Goal: Navigation & Orientation: Find specific page/section

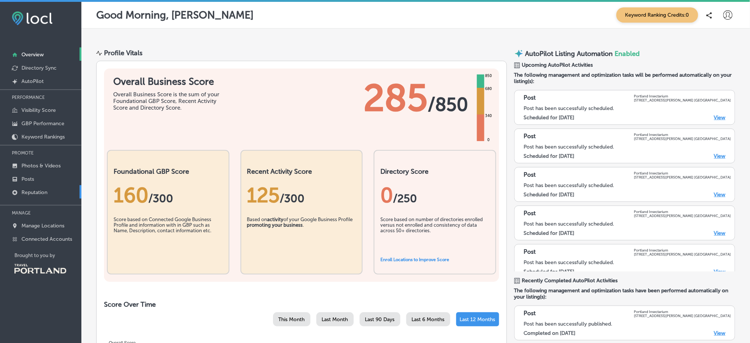
click at [38, 193] on link "Reputation" at bounding box center [40, 191] width 81 height 13
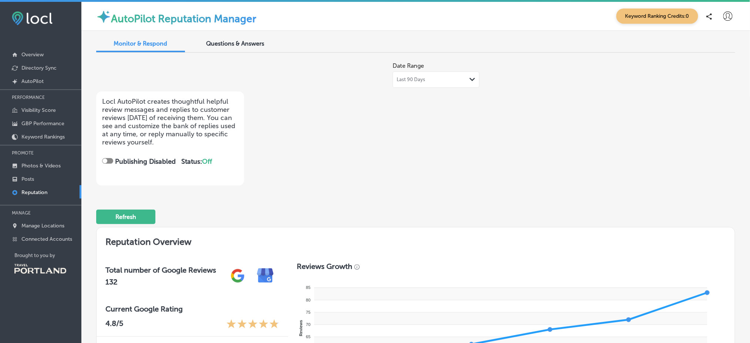
scroll to position [0, 0]
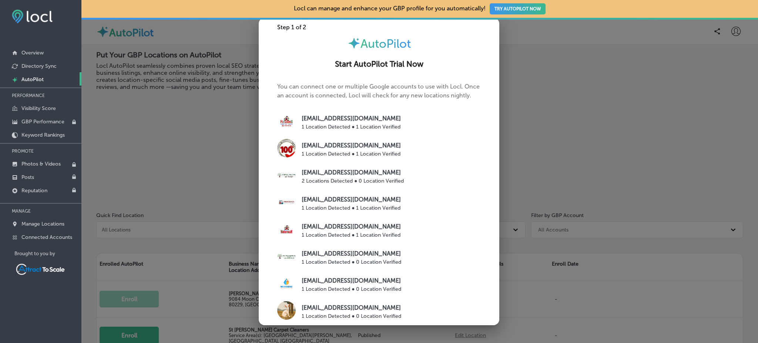
click at [150, 140] on div at bounding box center [379, 171] width 758 height 343
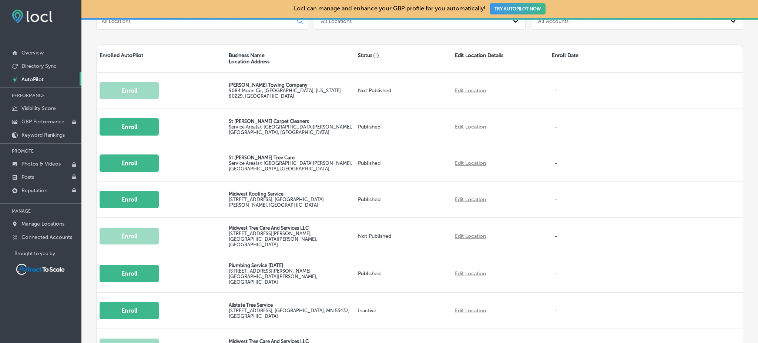
scroll to position [209, 0]
click at [45, 68] on p "Directory Sync" at bounding box center [38, 66] width 35 height 6
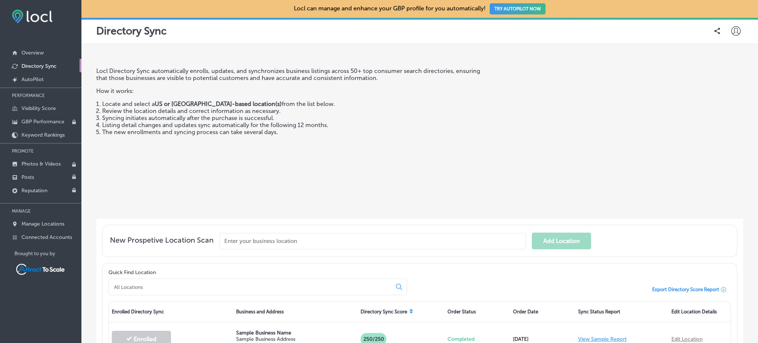
click at [731, 27] on icon at bounding box center [735, 30] width 9 height 9
click at [730, 62] on li "My Account" at bounding box center [722, 57] width 51 height 17
select select "US"
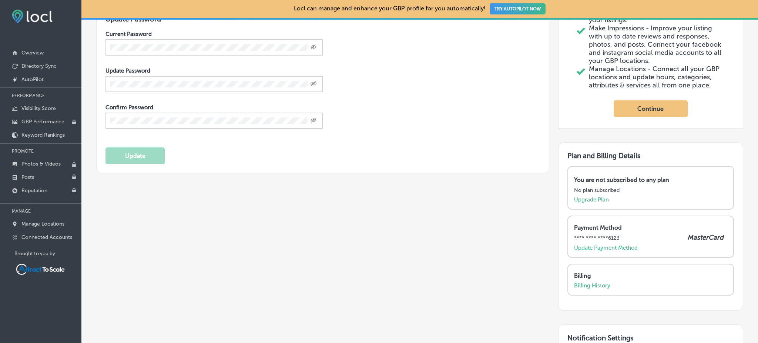
scroll to position [209, 0]
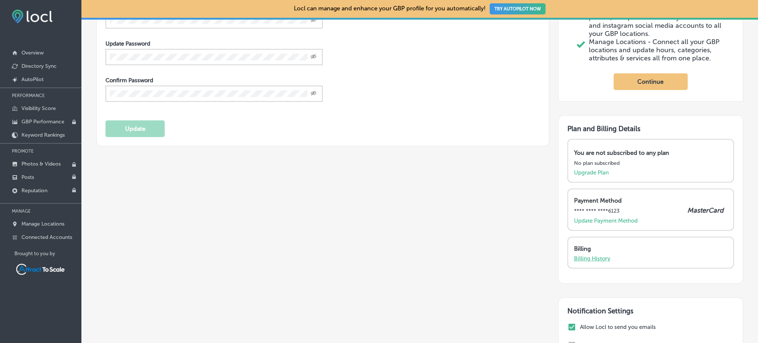
click at [599, 262] on p "Billing History" at bounding box center [592, 258] width 36 height 7
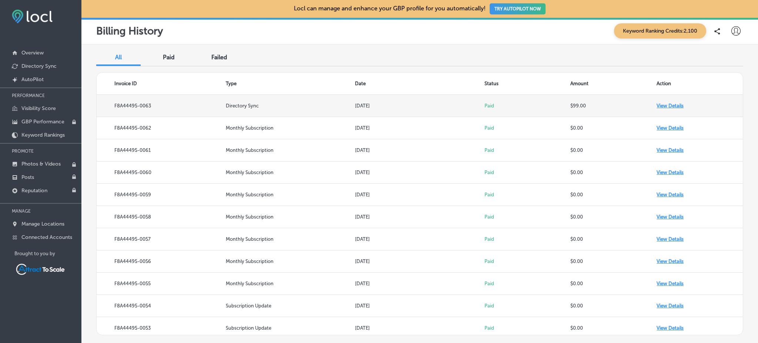
click at [667, 106] on td "View Details" at bounding box center [700, 106] width 86 height 22
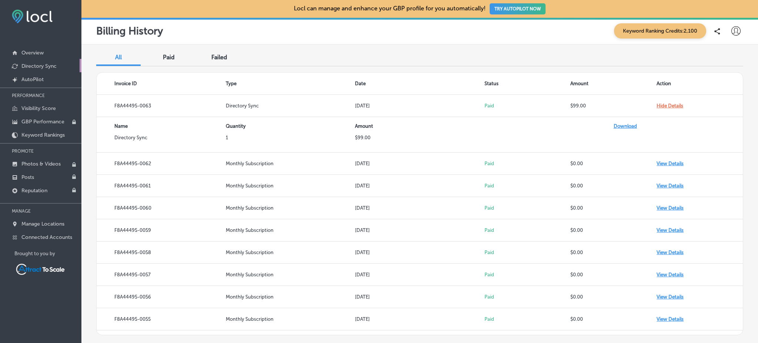
click at [58, 63] on link "Directory Sync" at bounding box center [40, 65] width 81 height 13
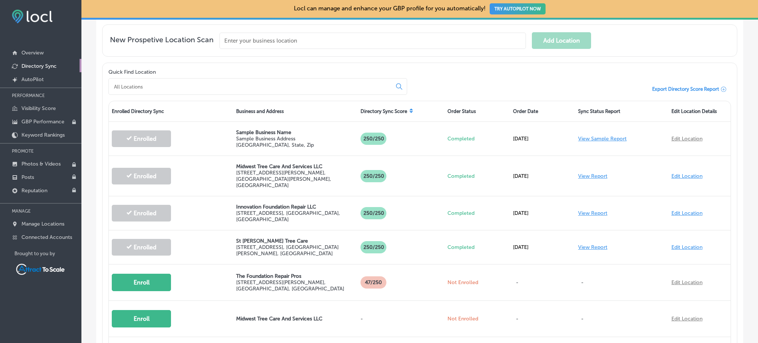
scroll to position [202, 0]
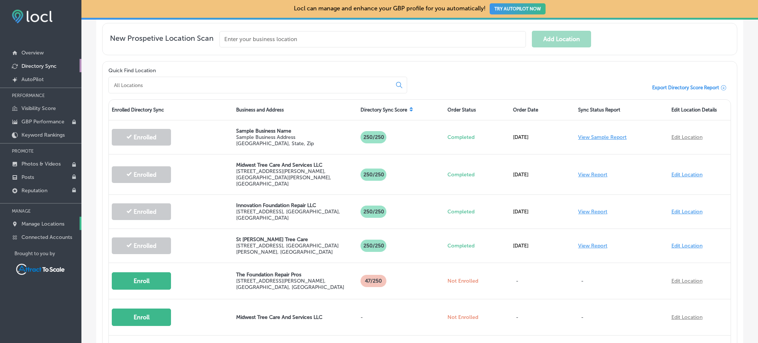
click at [33, 222] on p "Manage Locations" at bounding box center [42, 224] width 43 height 6
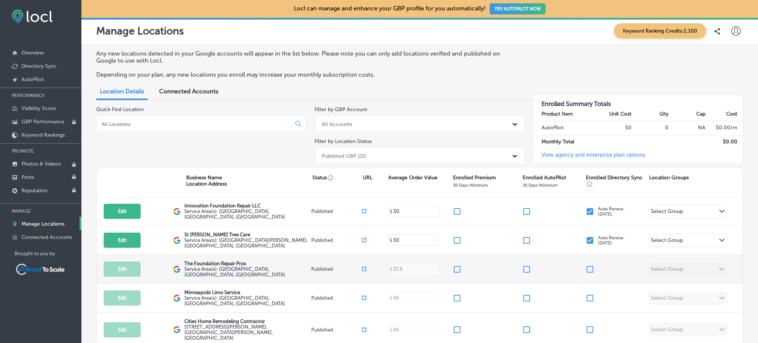
click at [586, 265] on input "checkbox" at bounding box center [590, 269] width 9 height 9
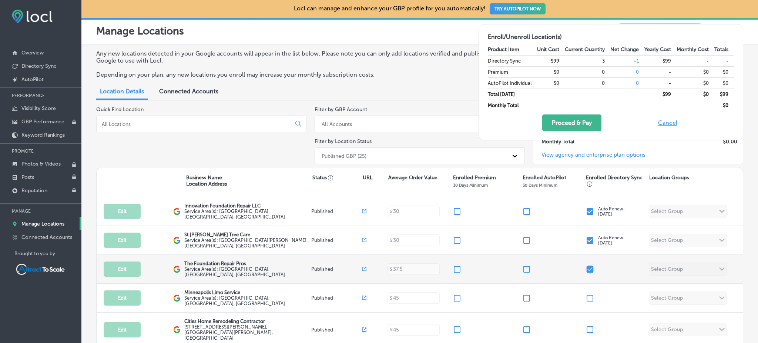
click at [586, 265] on input "checkbox" at bounding box center [590, 269] width 9 height 9
checkbox input "false"
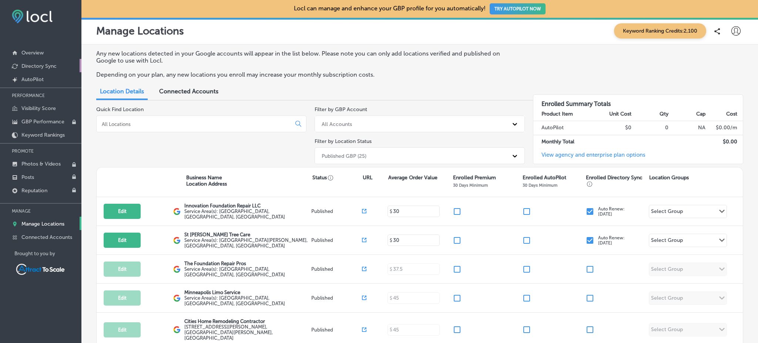
click at [58, 64] on link "Directory Sync" at bounding box center [40, 65] width 81 height 13
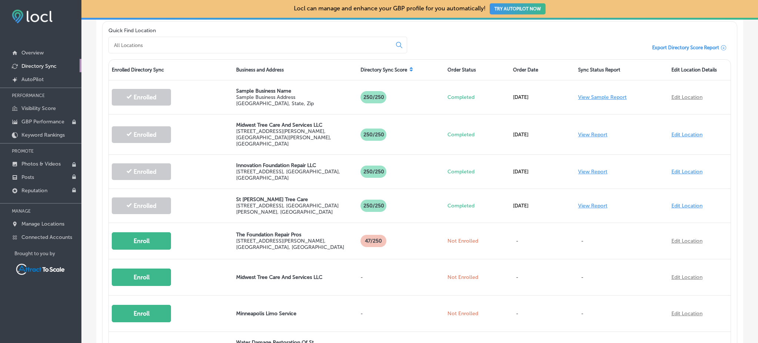
scroll to position [243, 0]
